Goal: Transaction & Acquisition: Purchase product/service

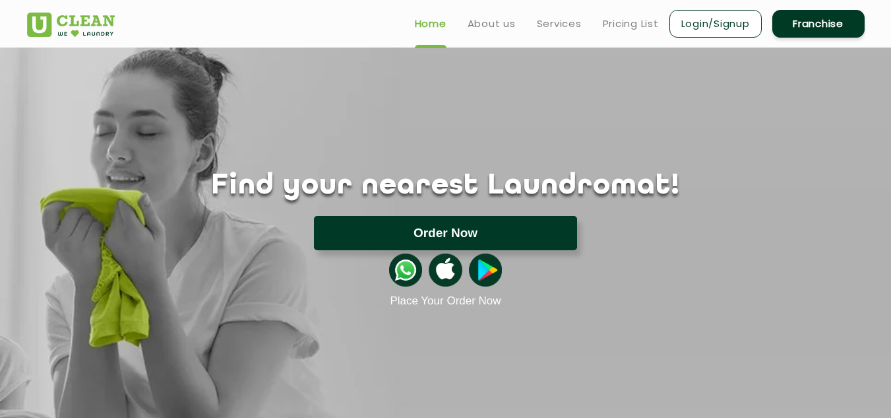
click at [477, 227] on button "Order Now" at bounding box center [445, 233] width 263 height 34
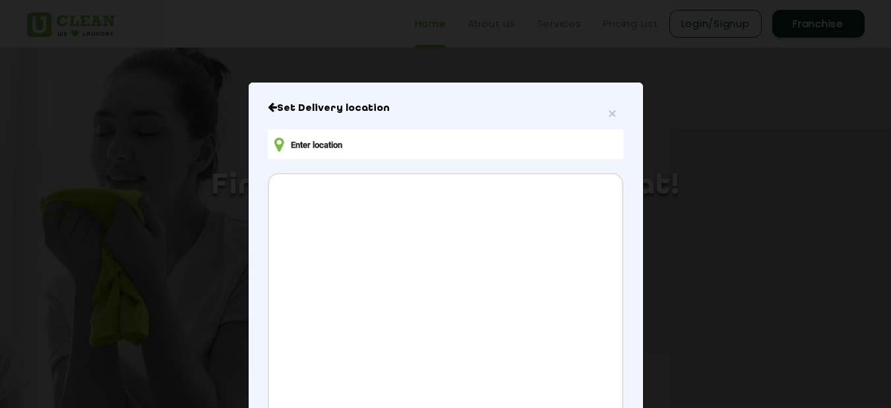
click at [425, 153] on input "text" at bounding box center [445, 144] width 355 height 30
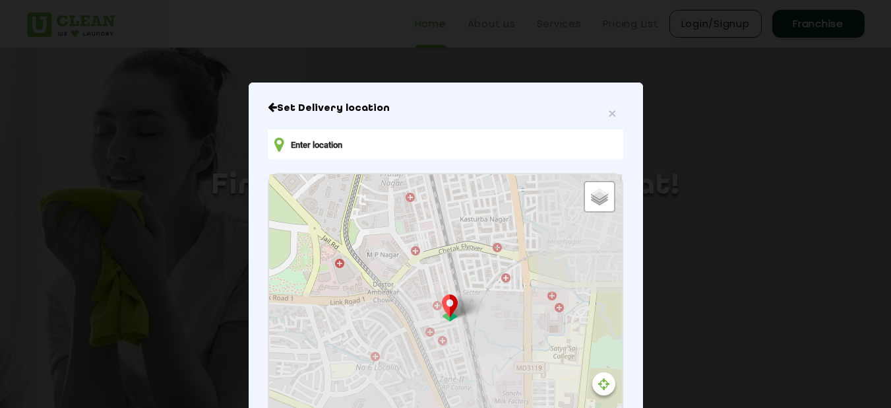
type input "[STREET_ADDRESS][PERSON_NAME]"
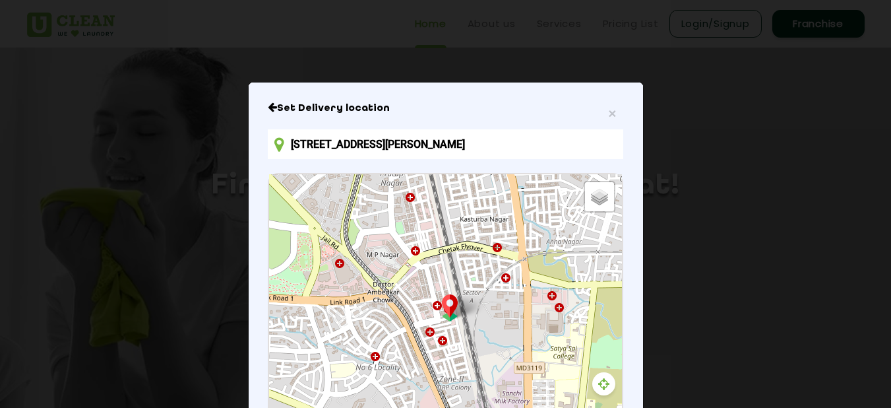
click at [600, 395] on div at bounding box center [604, 383] width 23 height 23
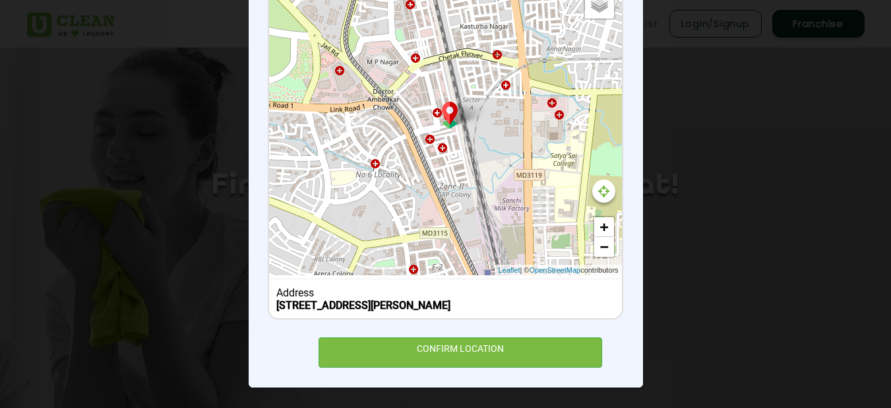
scroll to position [218, 0]
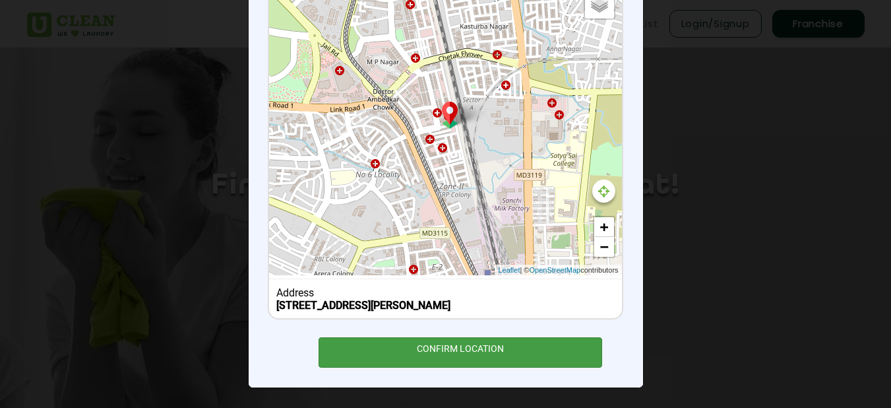
click at [409, 358] on div "CONFIRM LOCATION" at bounding box center [461, 352] width 284 height 30
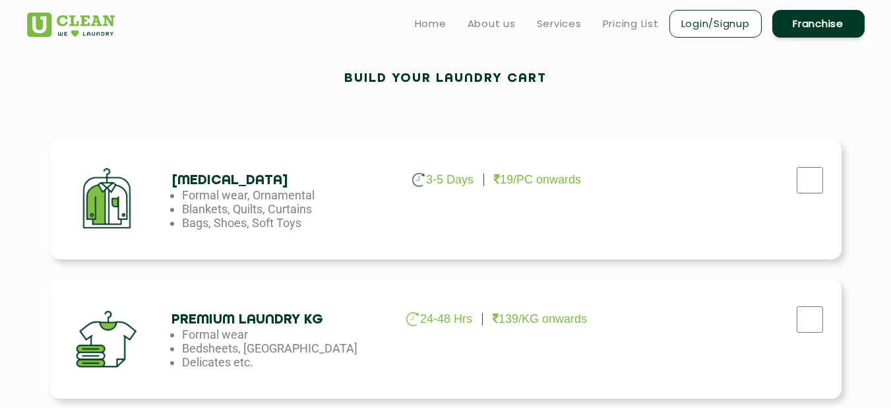
scroll to position [371, 0]
click at [195, 229] on li "Bags, Shoes, Soft Toys" at bounding box center [289, 223] width 214 height 14
click at [806, 174] on input "checkbox" at bounding box center [810, 181] width 33 height 26
checkbox input "true"
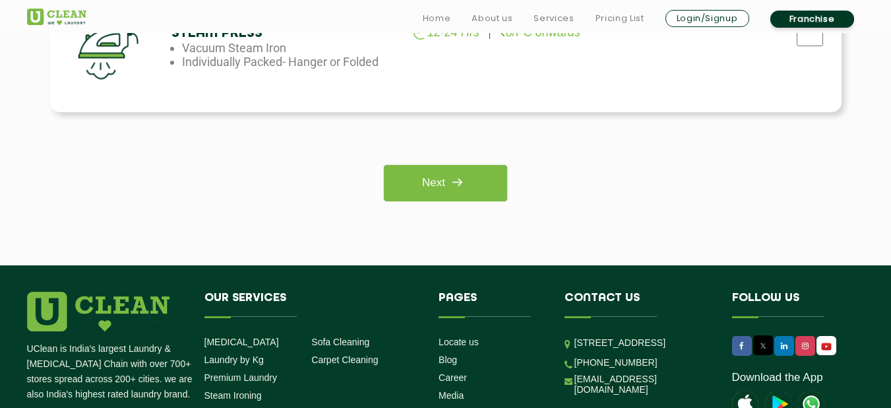
scroll to position [1088, 0]
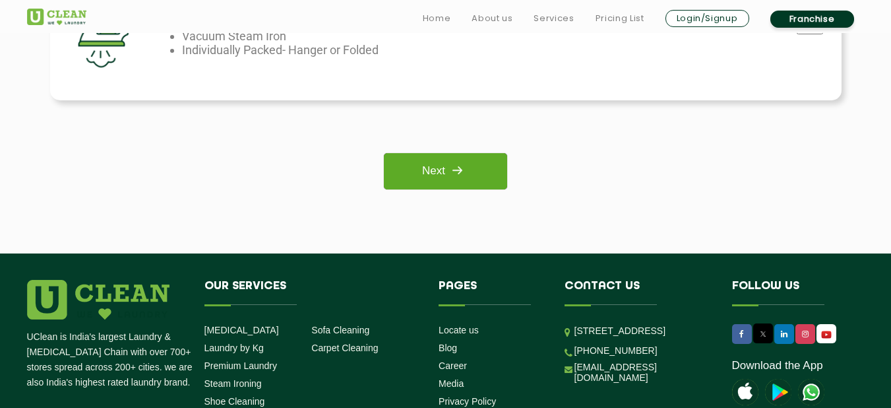
click at [452, 180] on img at bounding box center [457, 170] width 24 height 24
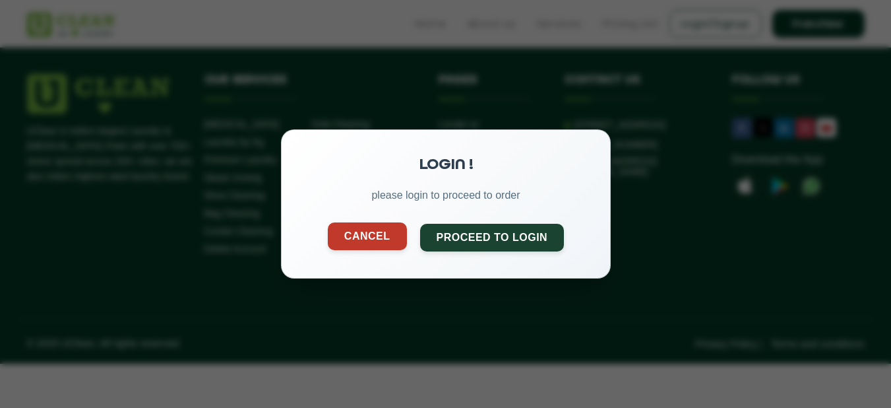
click at [390, 226] on button "Cancel" at bounding box center [366, 236] width 79 height 28
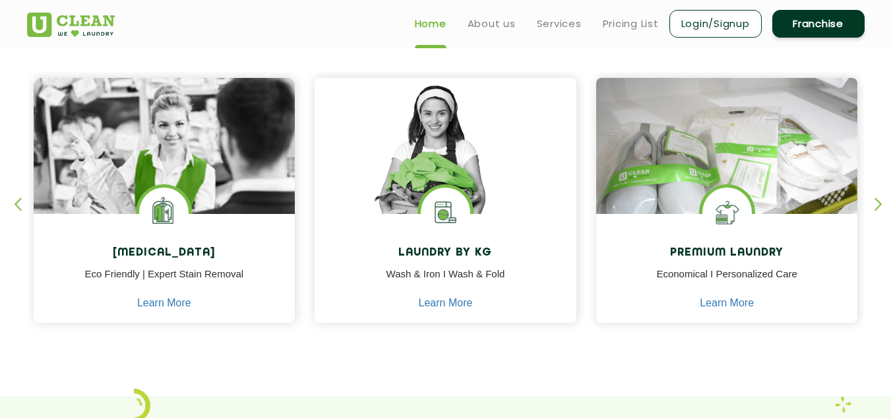
scroll to position [517, 0]
